Goal: Task Accomplishment & Management: Manage account settings

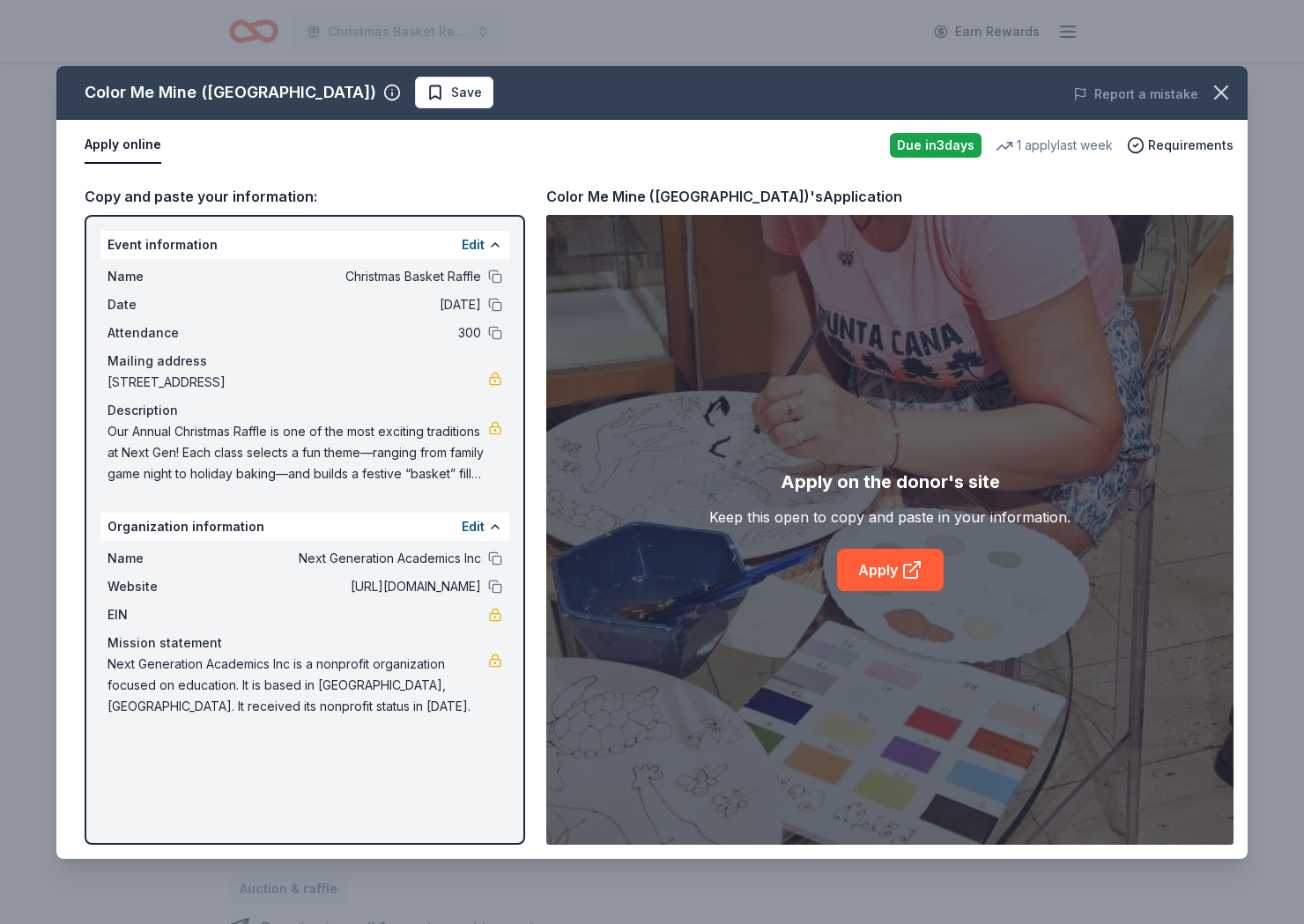
scroll to position [3, 0]
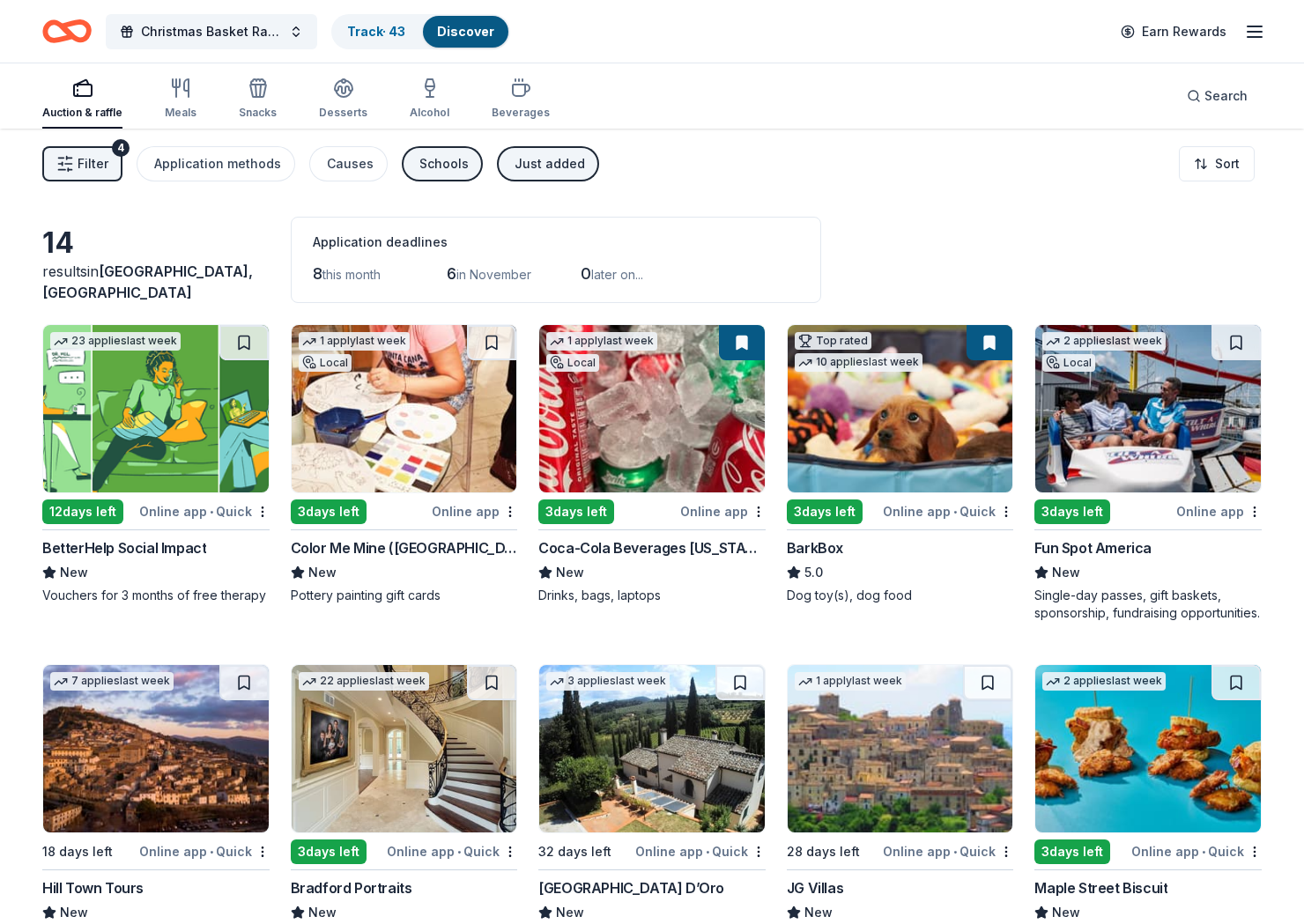
scroll to position [413, 0]
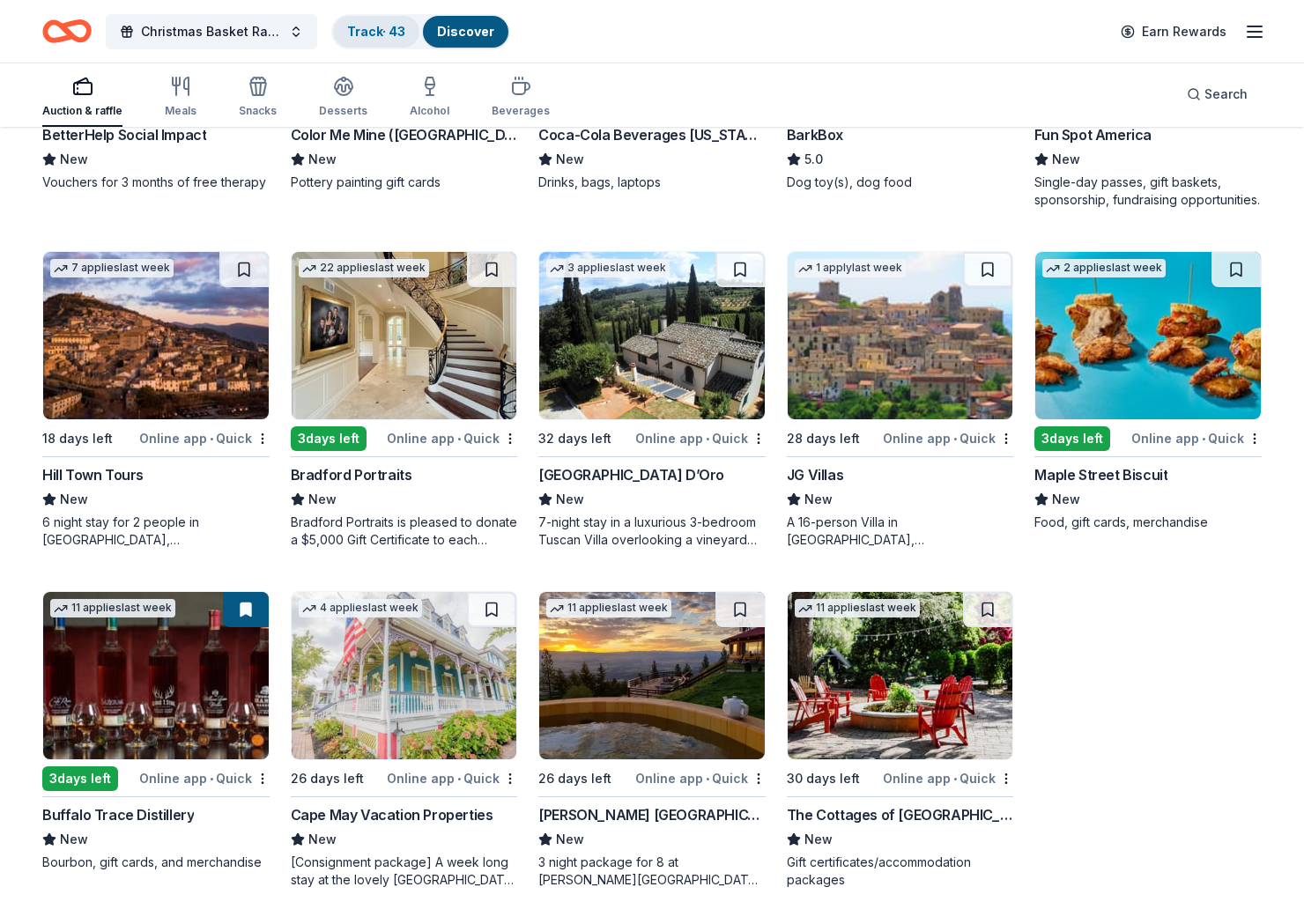
click at [355, 28] on link "Track · 43" at bounding box center [376, 31] width 58 height 15
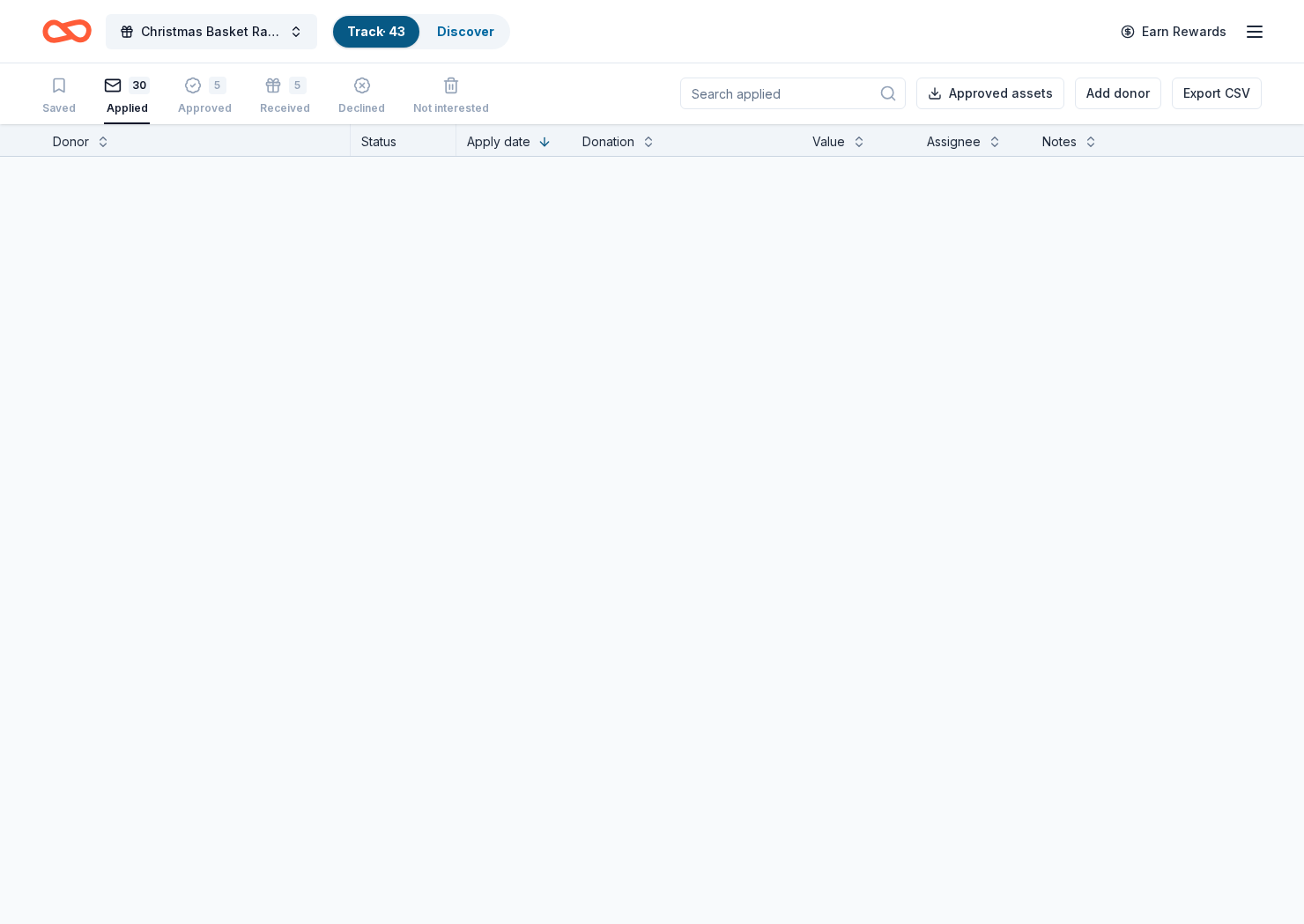
click at [402, 34] on link "Track · 43" at bounding box center [376, 31] width 58 height 15
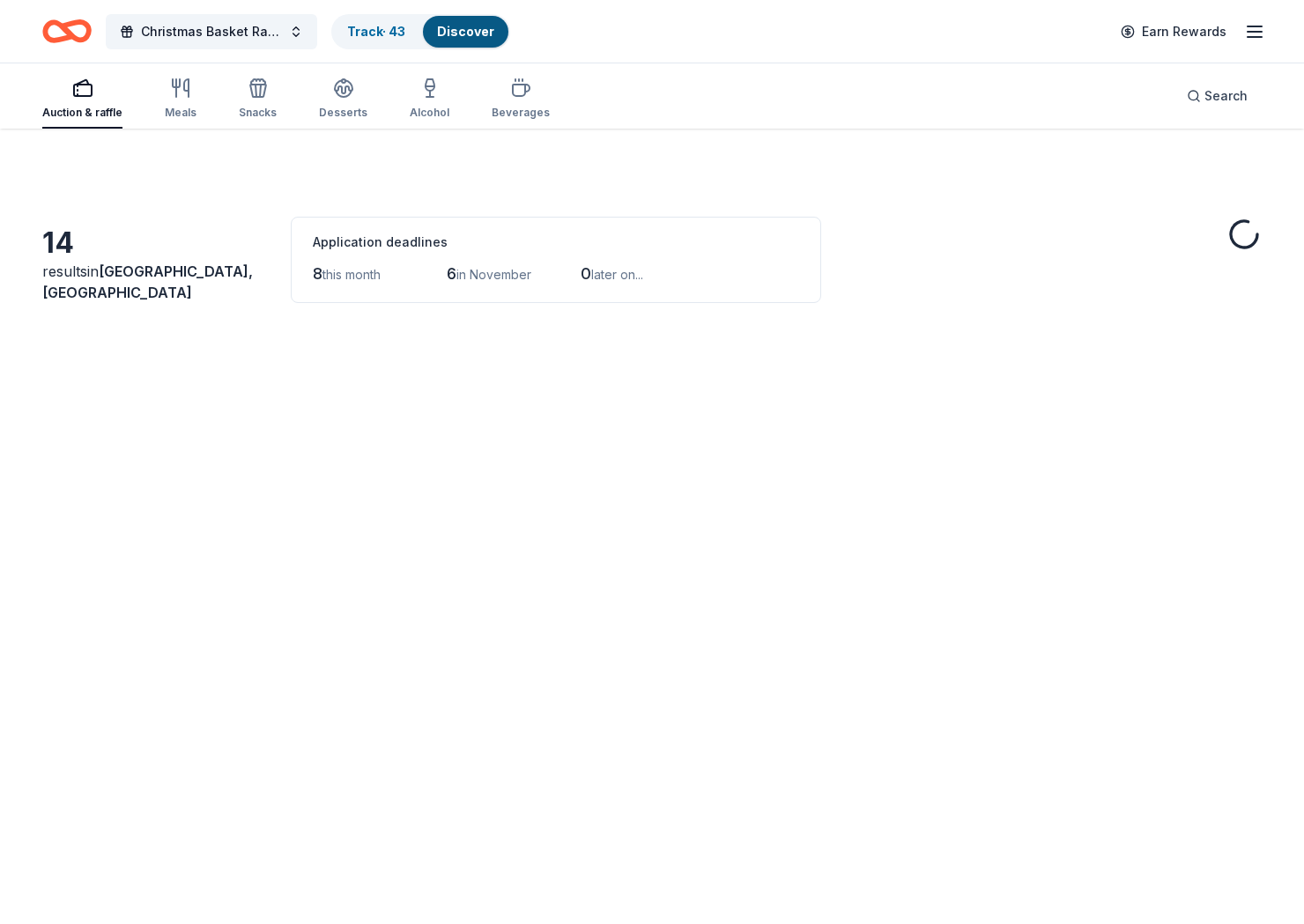
click at [396, 200] on div "14 results in [GEOGRAPHIC_DATA], [GEOGRAPHIC_DATA] Application deadlines 8 this…" at bounding box center [652, 786] width 1304 height 1315
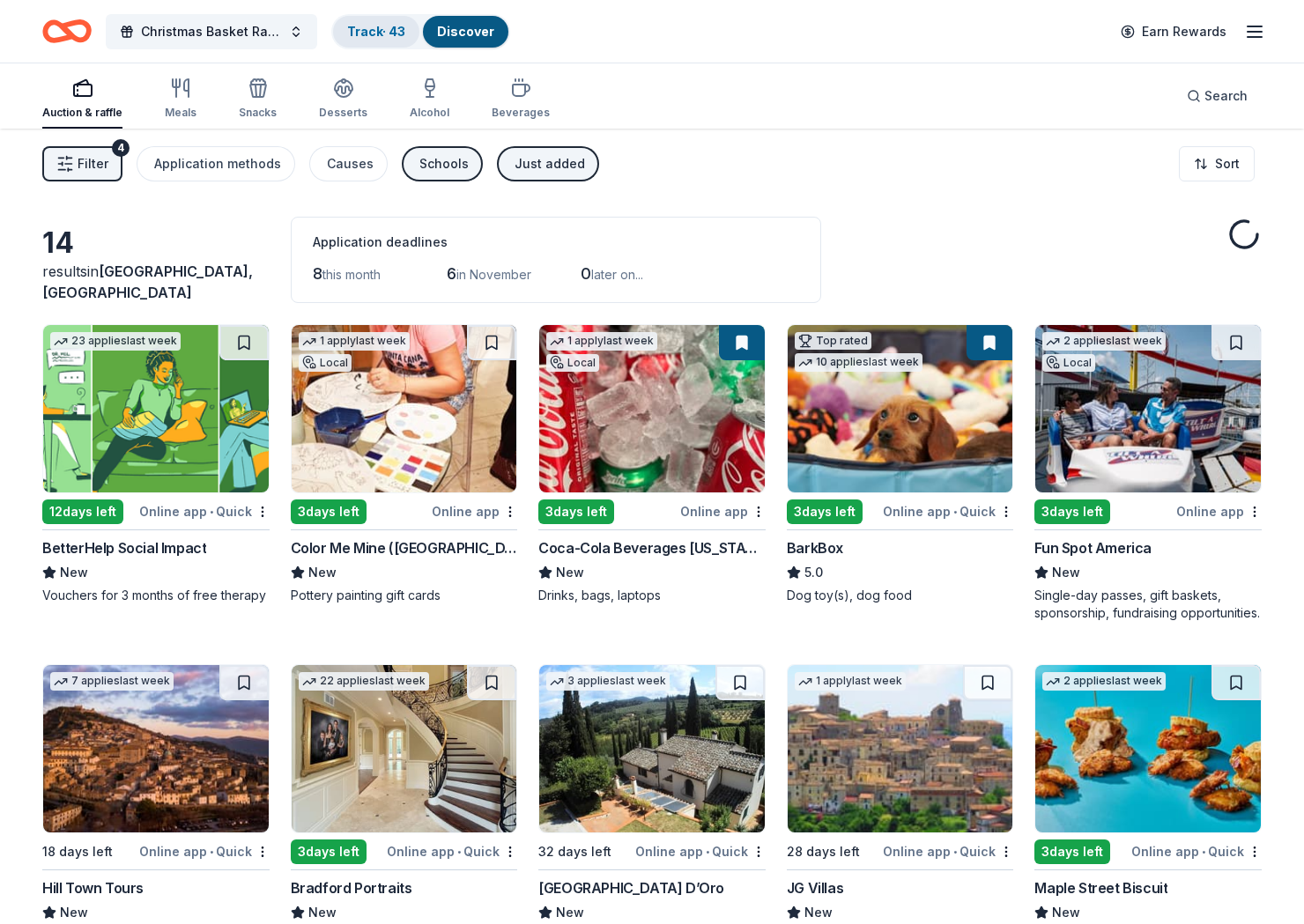
click at [367, 36] on link "Track · 43" at bounding box center [376, 31] width 58 height 15
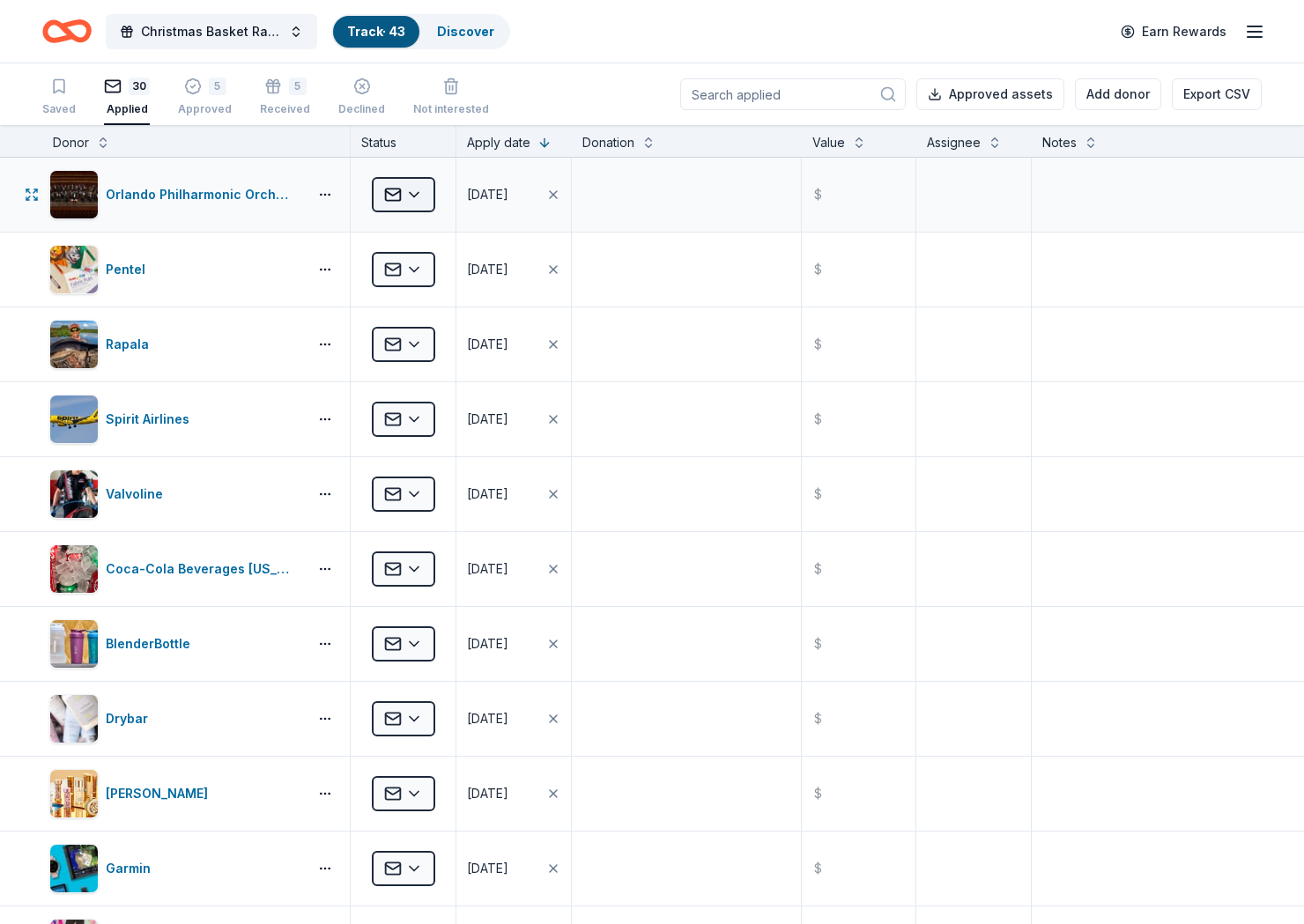
click at [405, 190] on html "Christmas Basket Raffle Track · 43 Discover Earn Rewards Saved 30 Applied 5 App…" at bounding box center [652, 462] width 1304 height 924
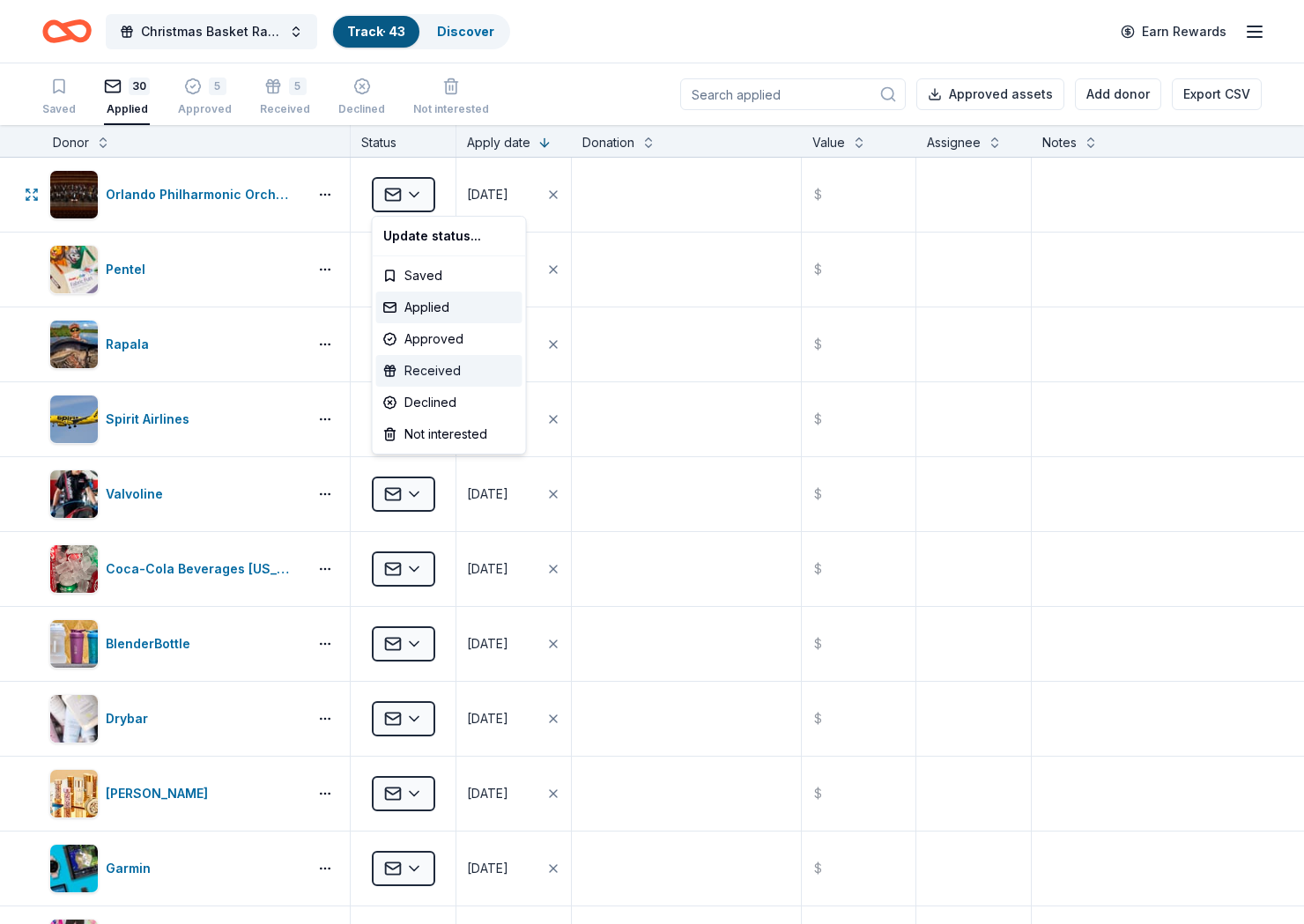
click at [414, 377] on div "Received" at bounding box center [449, 371] width 146 height 32
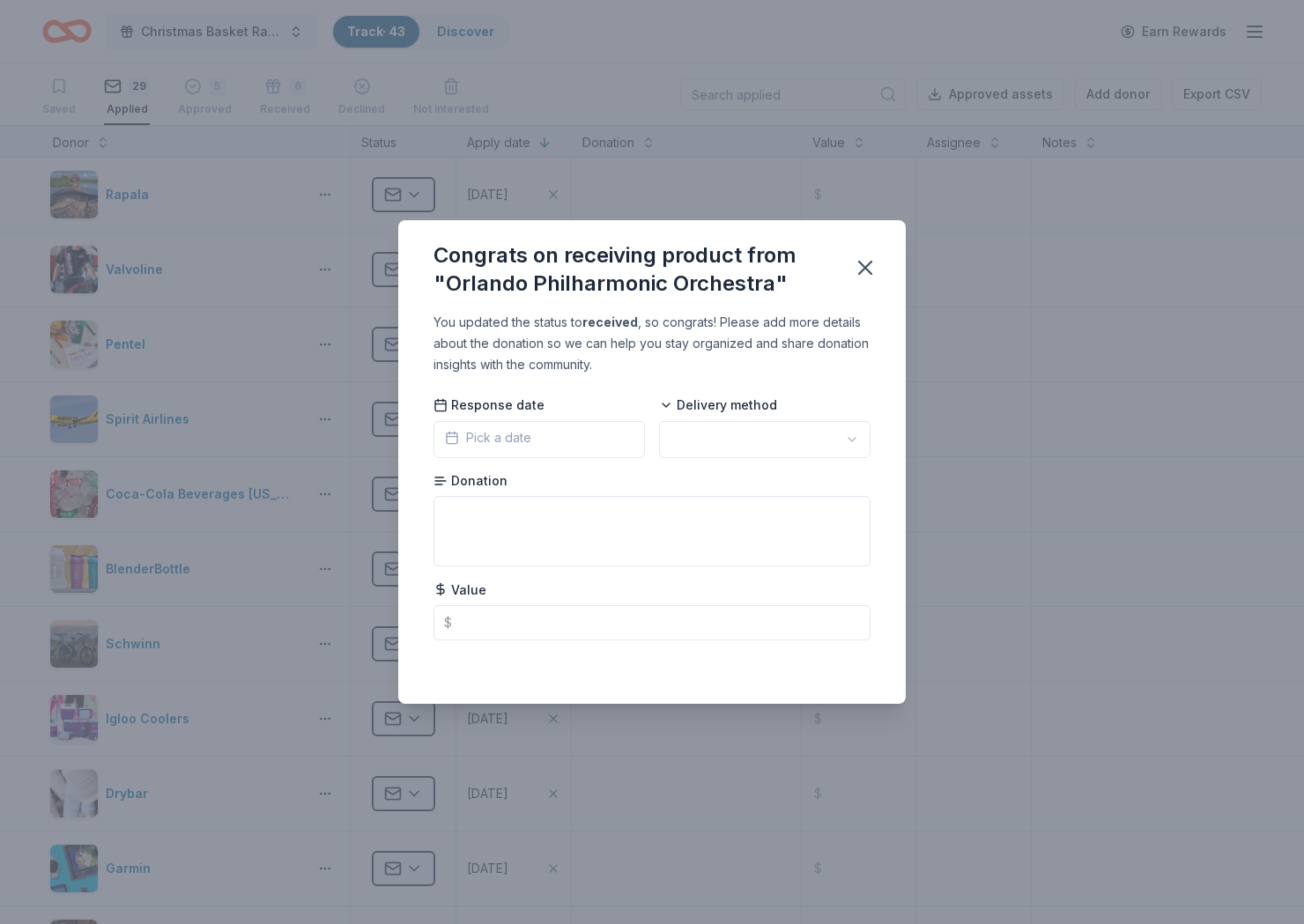
click at [568, 434] on button "Pick a date" at bounding box center [539, 439] width 211 height 37
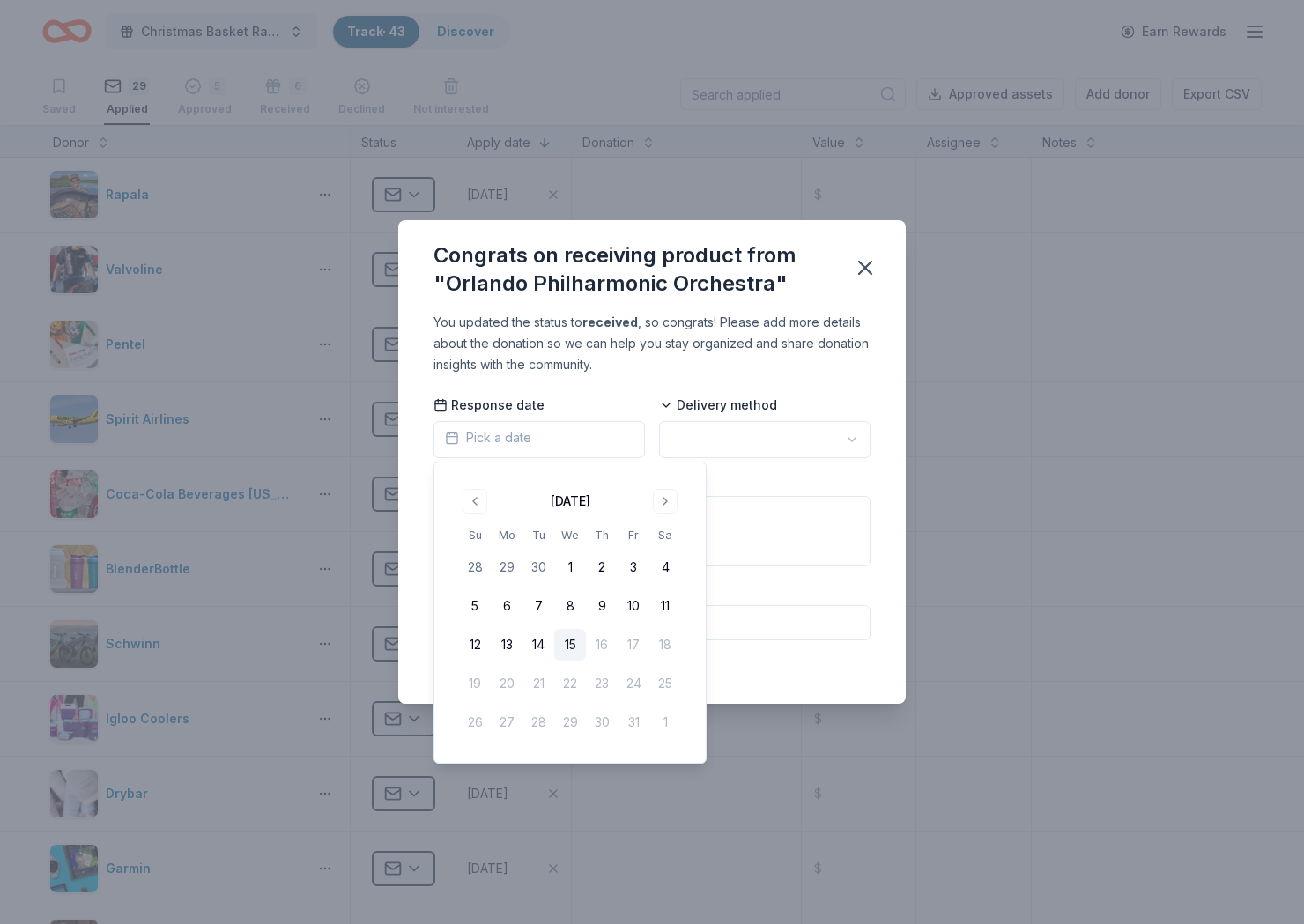
click at [560, 634] on button "15" at bounding box center [569, 645] width 32 height 32
click at [698, 441] on html "Christmas Basket Raffle Track · 43 Discover Earn Rewards Saved 29 Applied 5 App…" at bounding box center [652, 462] width 1304 height 924
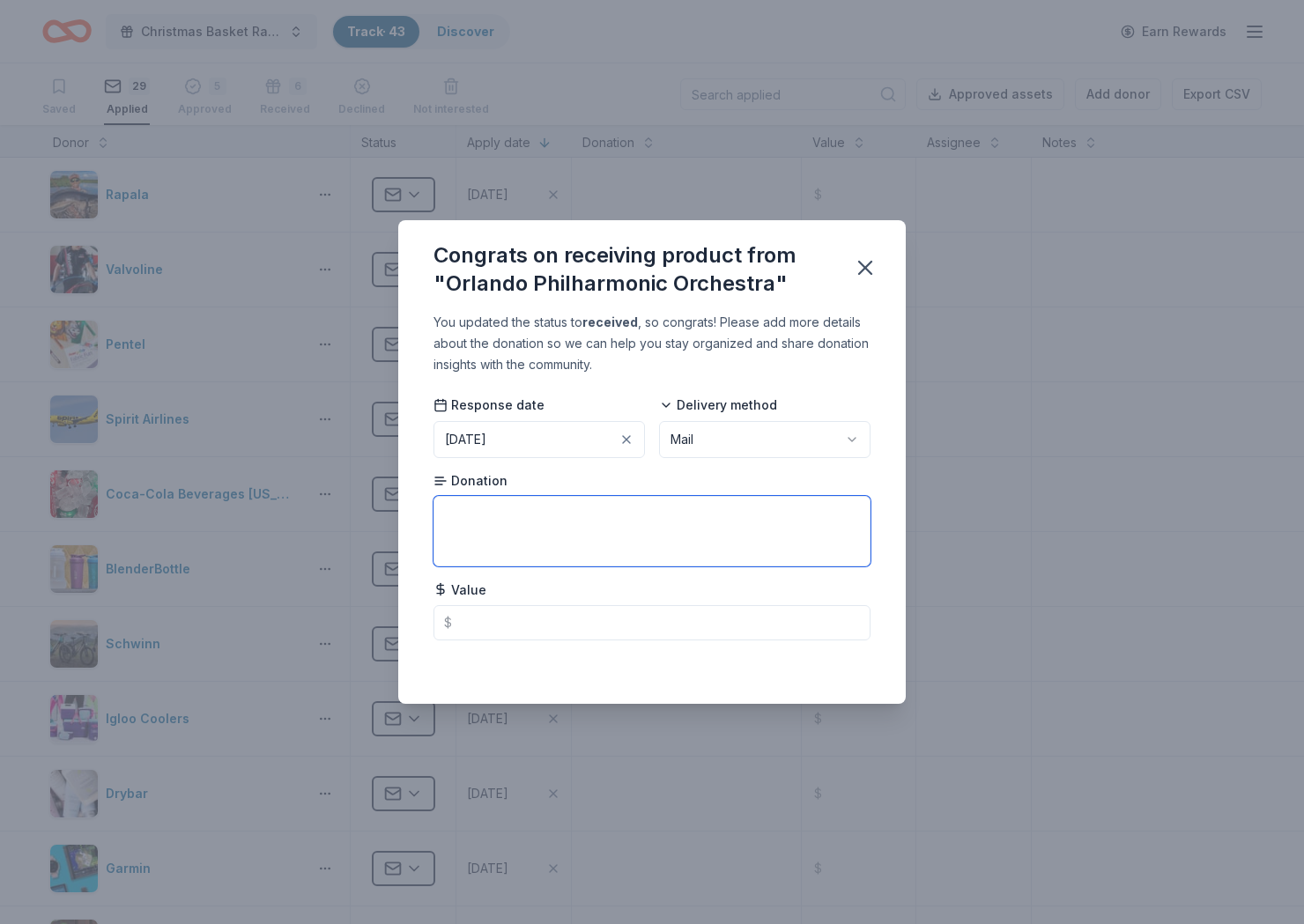
click at [746, 512] on textarea at bounding box center [652, 531] width 437 height 71
type textarea "2 tickets"
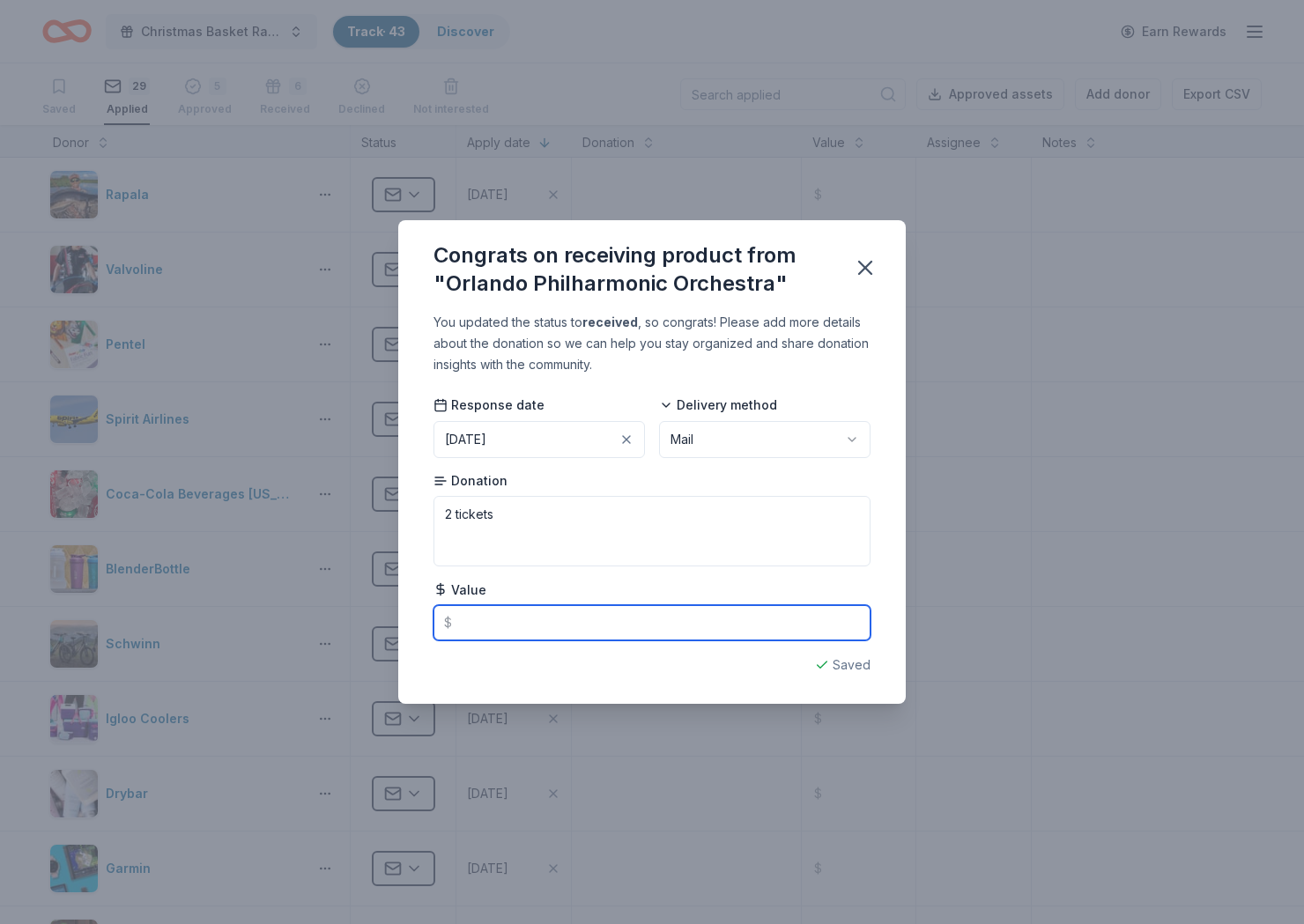
click at [714, 630] on input "text" at bounding box center [652, 623] width 437 height 35
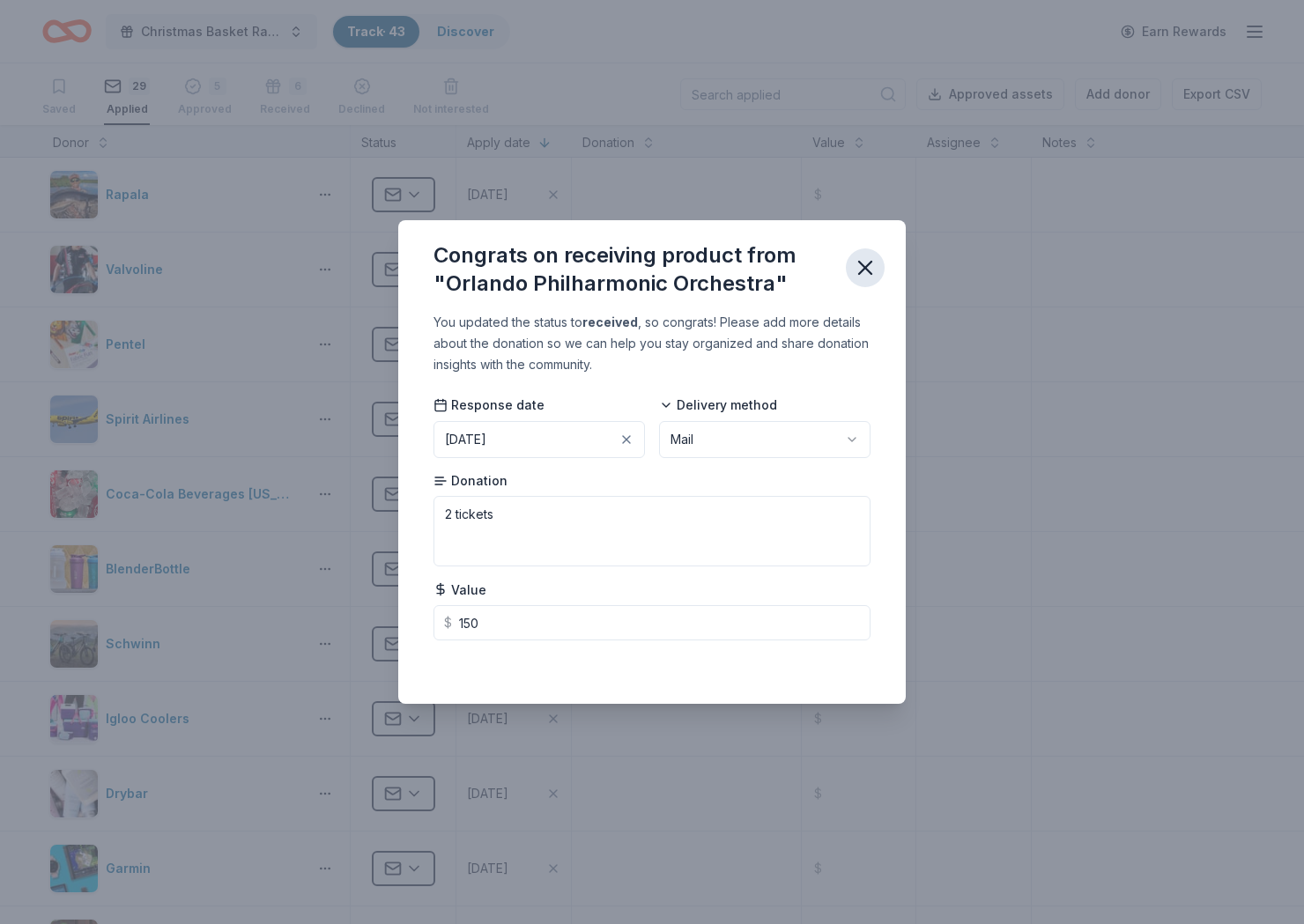
type input "150.00"
click at [871, 267] on icon "button" at bounding box center [865, 267] width 24 height 24
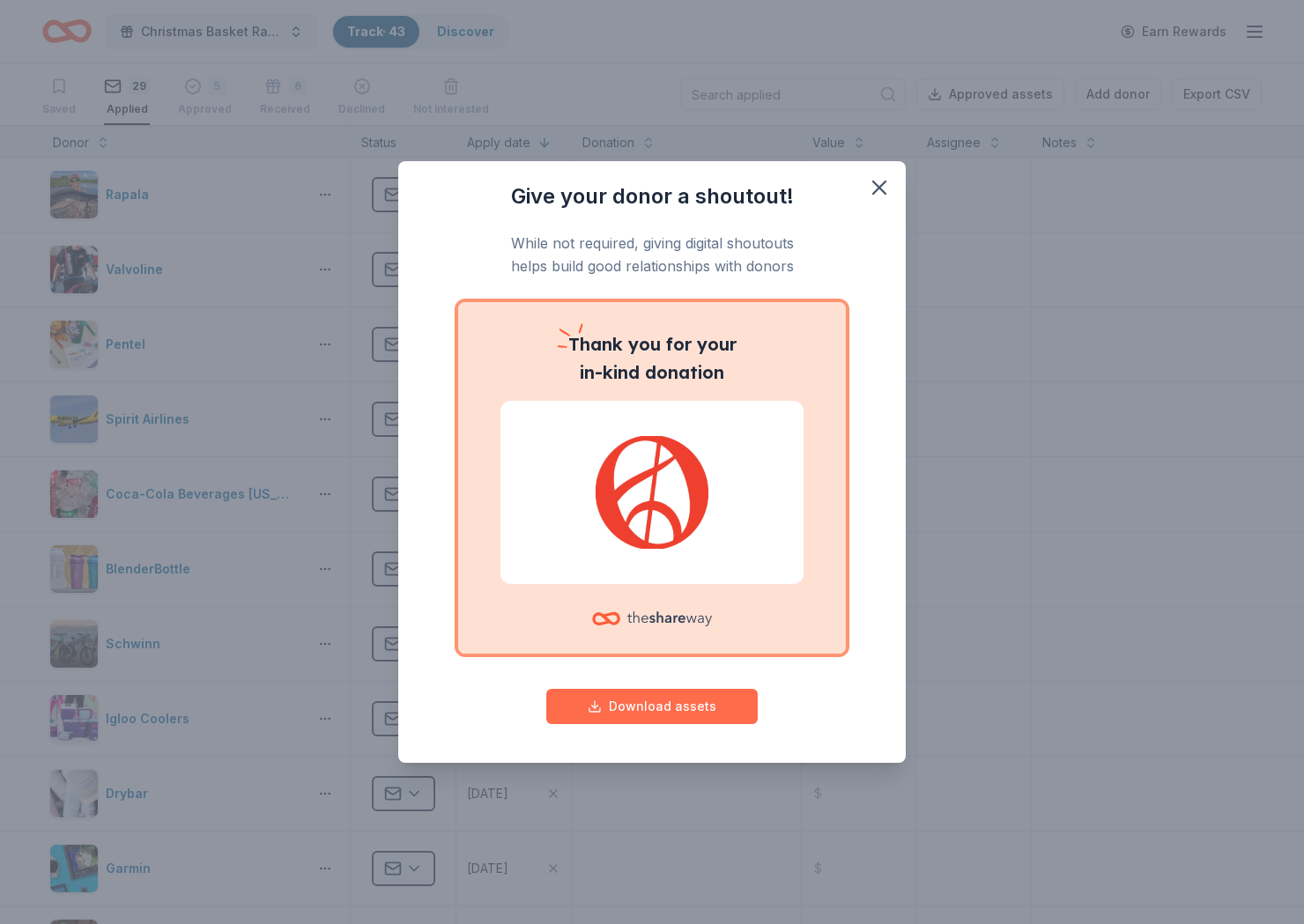
click at [694, 714] on button "Download assets" at bounding box center [651, 706] width 211 height 35
